Goal: Task Accomplishment & Management: Use online tool/utility

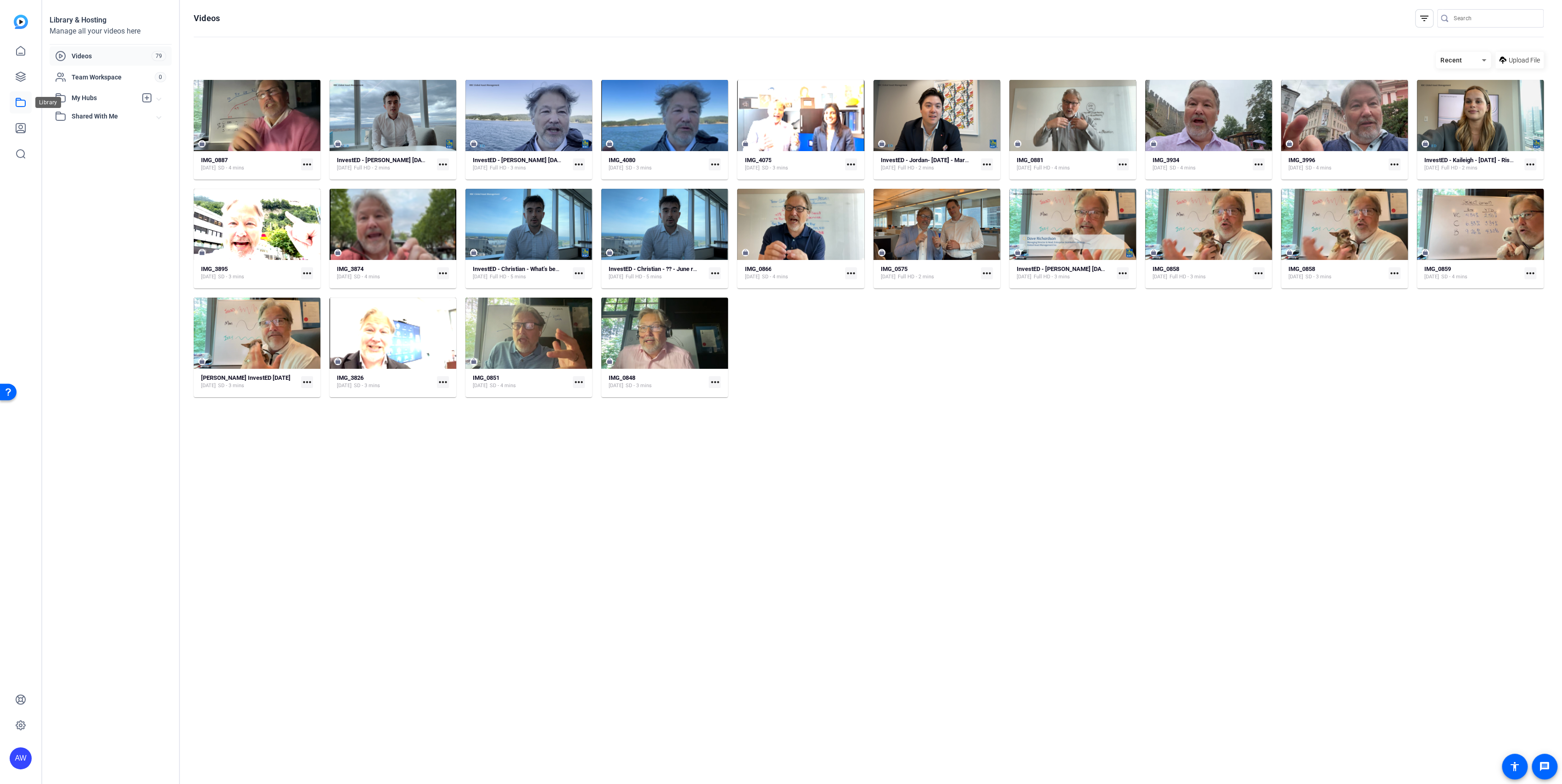
click at [18, 108] on link at bounding box center [21, 102] width 22 height 22
click at [1525, 57] on span "Upload File" at bounding box center [1524, 60] width 31 height 10
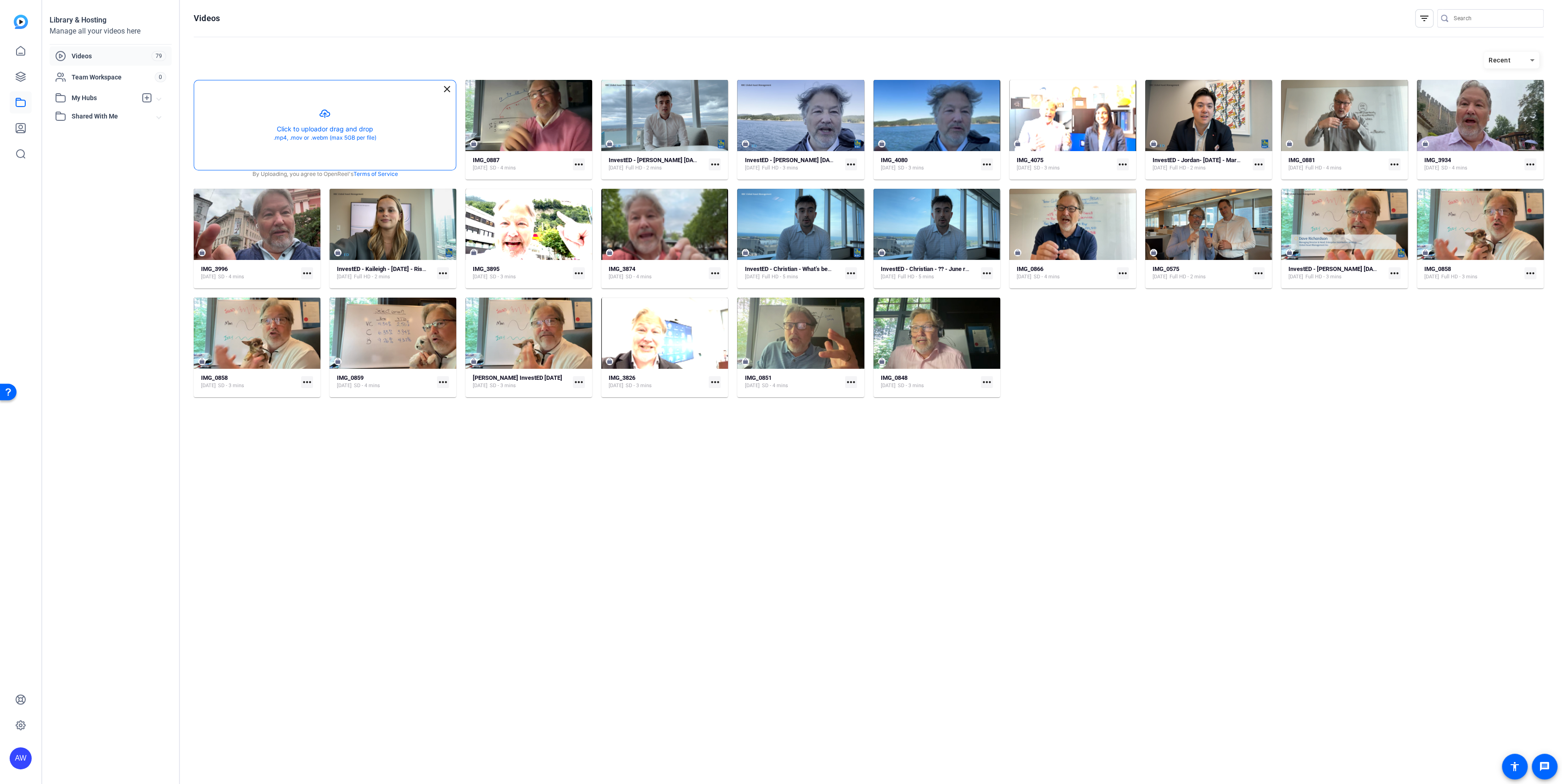
click at [324, 117] on button "button" at bounding box center [325, 126] width 262 height 90
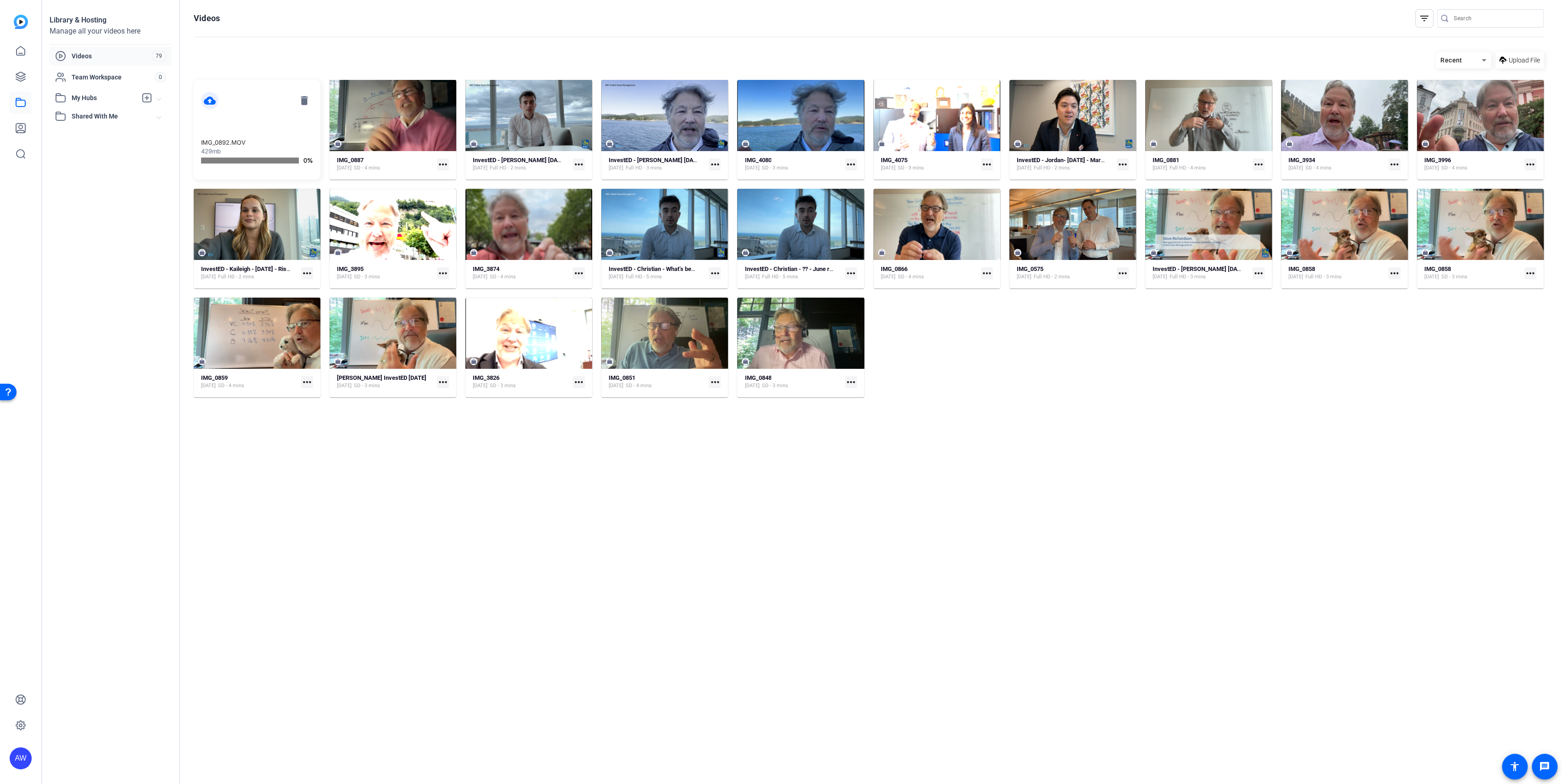
drag, startPoint x: 653, startPoint y: 586, endPoint x: 666, endPoint y: 583, distance: 13.3
click at [653, 586] on hosting-listing "Recent Upload File cloud_upload delete IMG_0892.MOV 429mb 0% IMG_0887 [DATE] SD…" at bounding box center [868, 408] width 1350 height 722
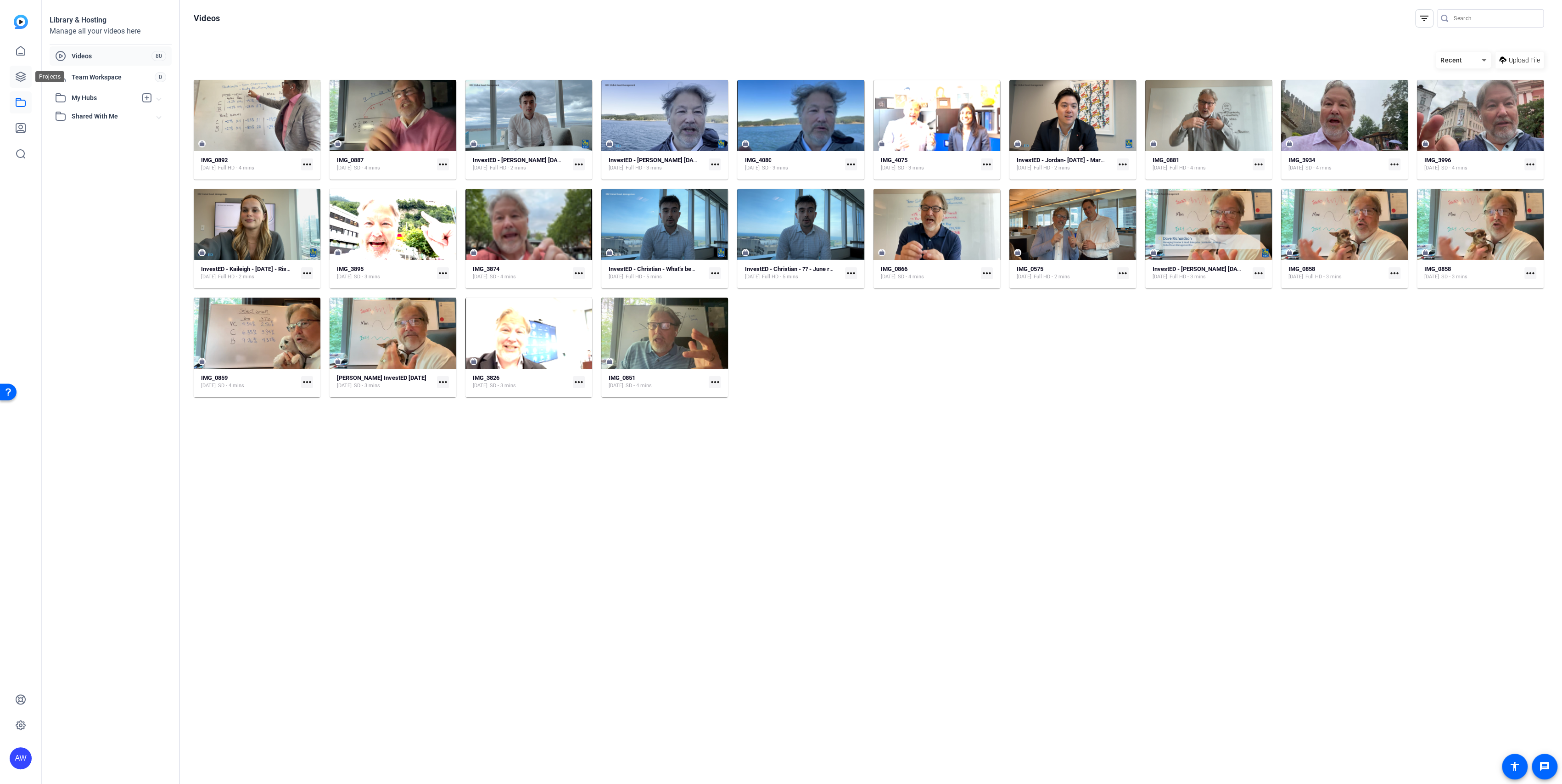
click at [19, 77] on icon at bounding box center [21, 76] width 11 height 11
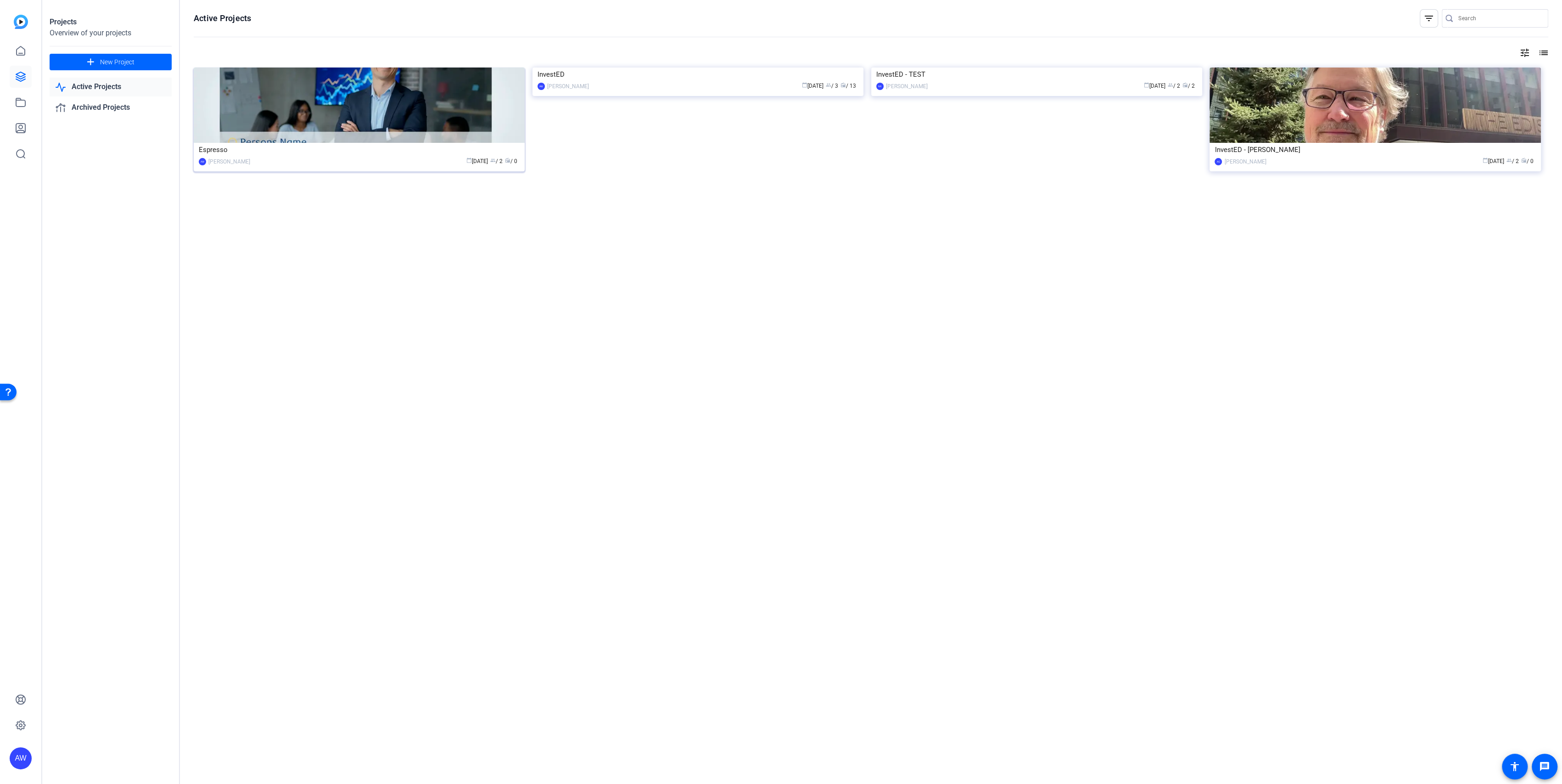
click at [327, 154] on div "Espresso" at bounding box center [360, 149] width 321 height 13
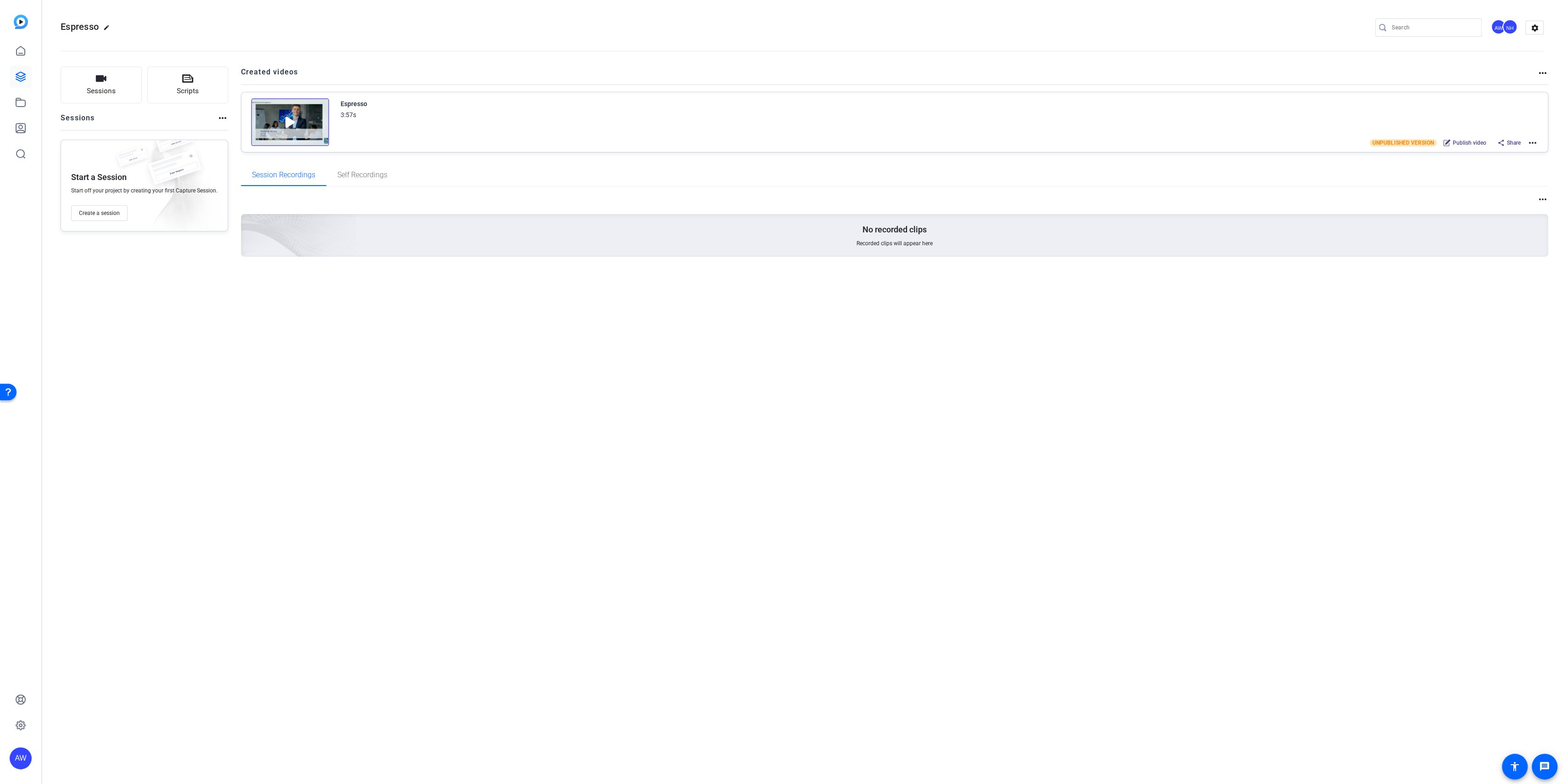
click at [1538, 144] on mat-icon "more_horiz" at bounding box center [1533, 143] width 11 height 11
click at [1479, 154] on span "Edit in Creator" at bounding box center [1499, 153] width 64 height 11
